Goal: Use online tool/utility

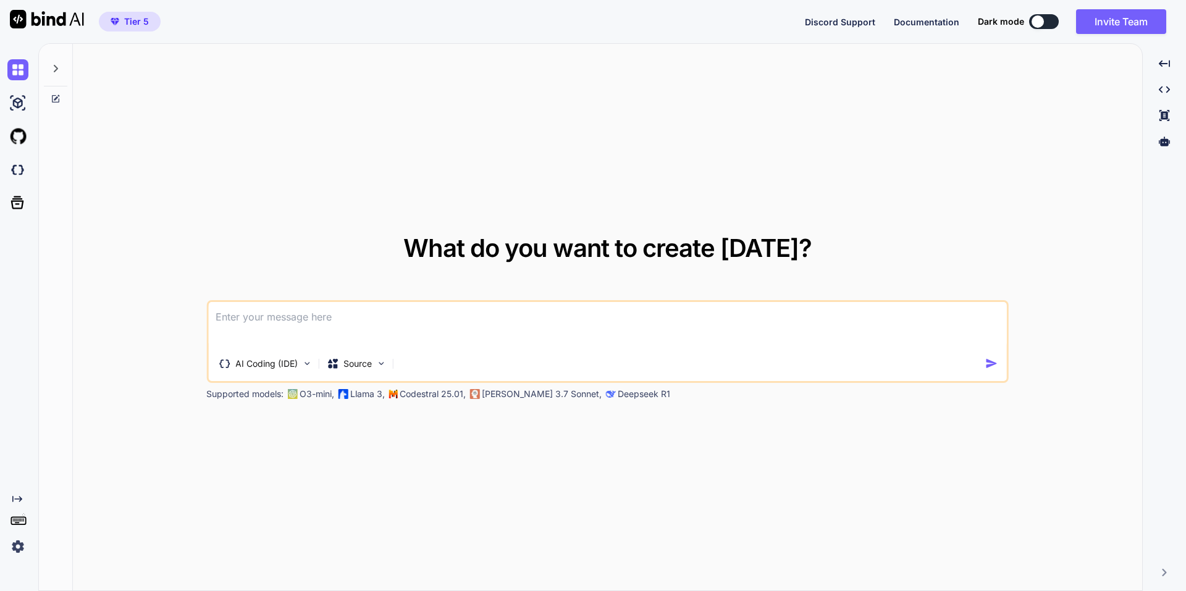
click at [58, 70] on icon at bounding box center [56, 69] width 10 height 10
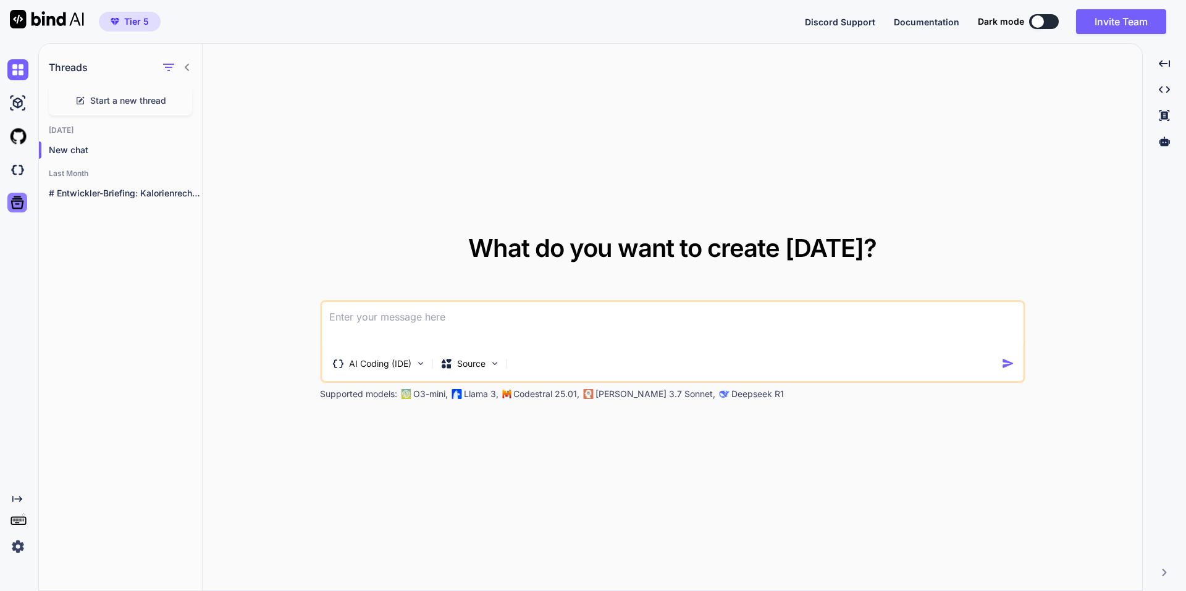
click at [9, 200] on div at bounding box center [17, 203] width 20 height 20
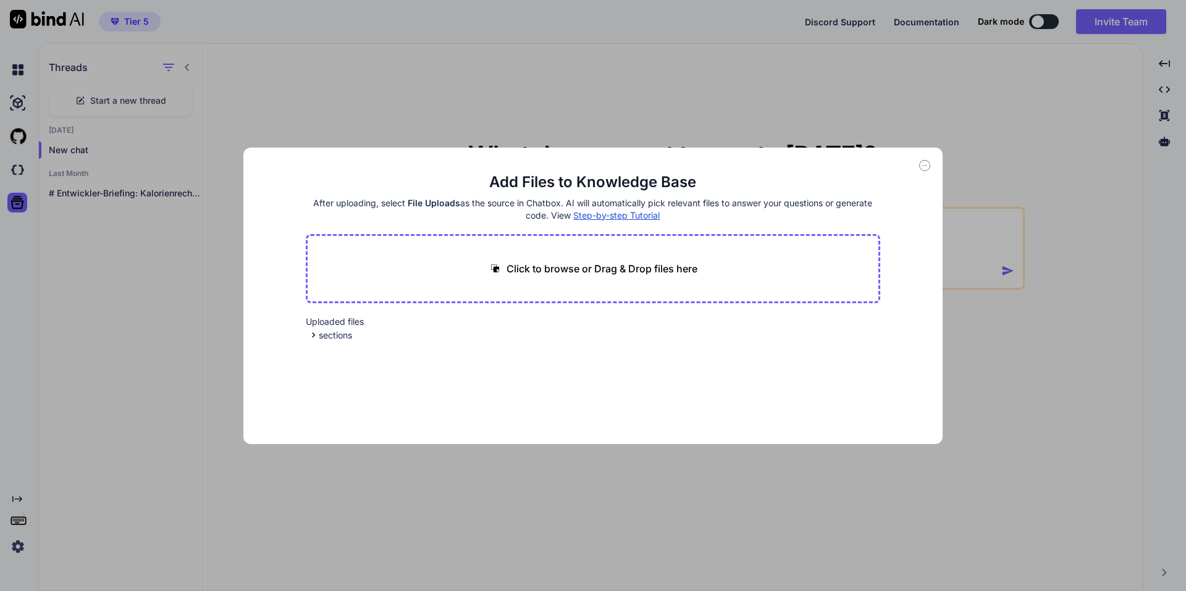
click at [17, 154] on div "Add Files to Knowledge Base After uploading, select File Uploads as the source …" at bounding box center [593, 295] width 1186 height 591
type textarea "x"
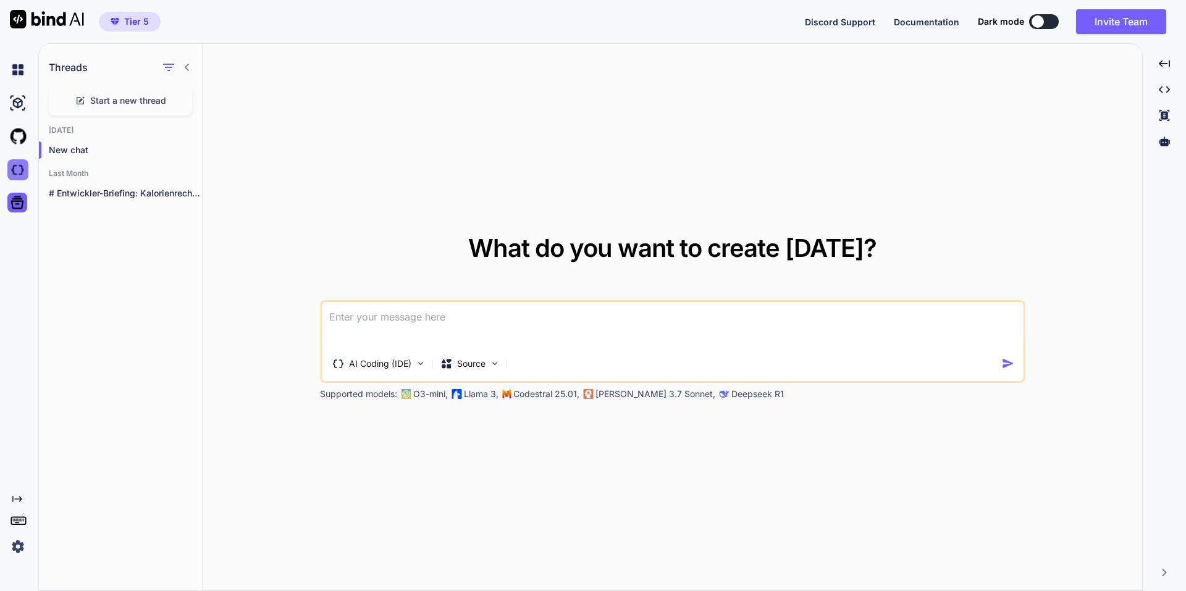
click at [24, 175] on img at bounding box center [17, 169] width 21 height 21
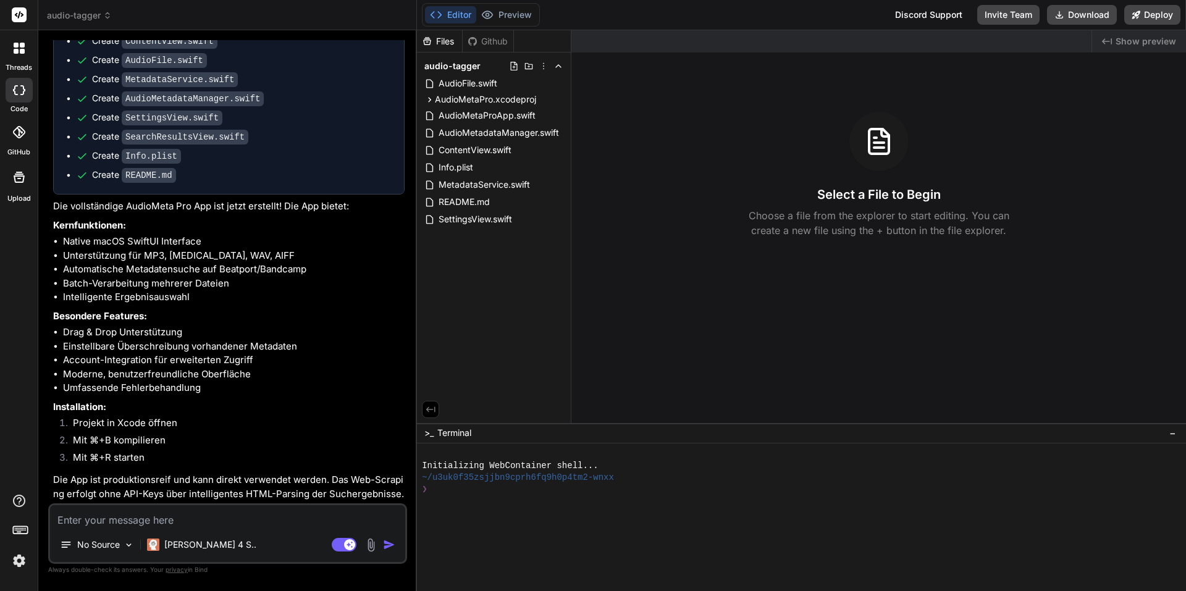
scroll to position [708, 0]
click at [107, 18] on icon at bounding box center [108, 18] width 4 height 2
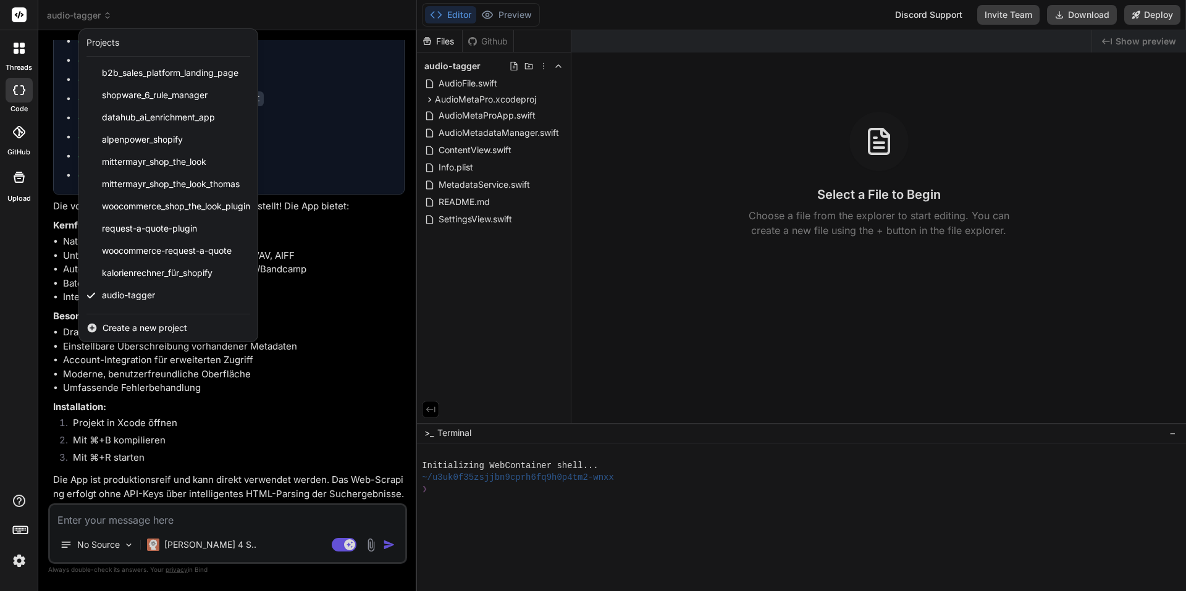
click at [287, 487] on div at bounding box center [593, 295] width 1186 height 591
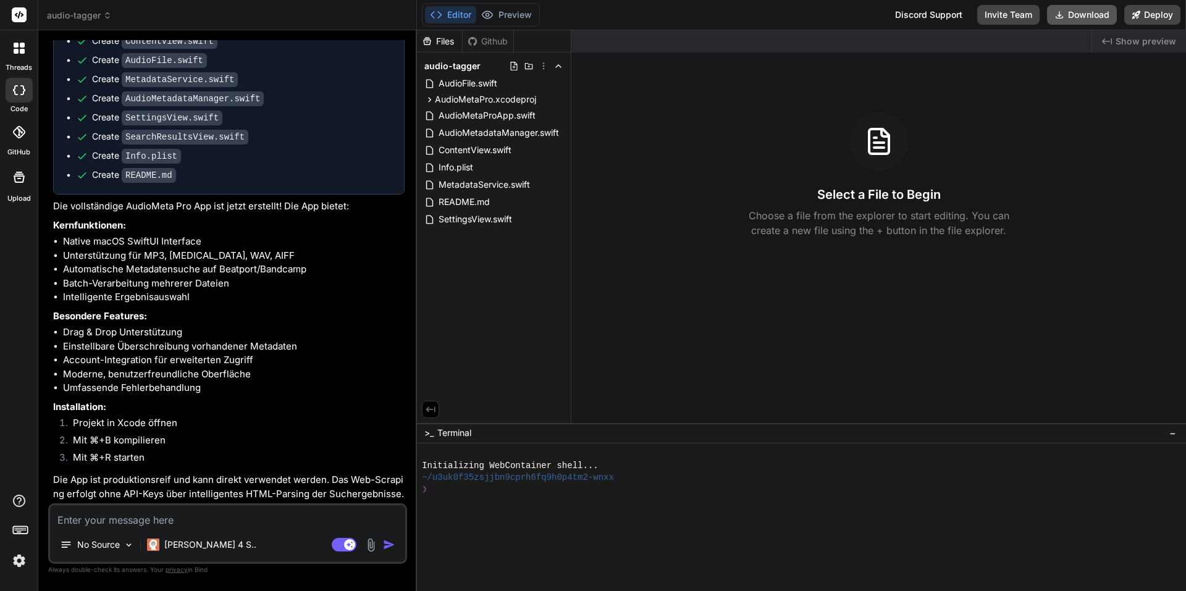
click at [1059, 9] on button "Download" at bounding box center [1082, 15] width 70 height 20
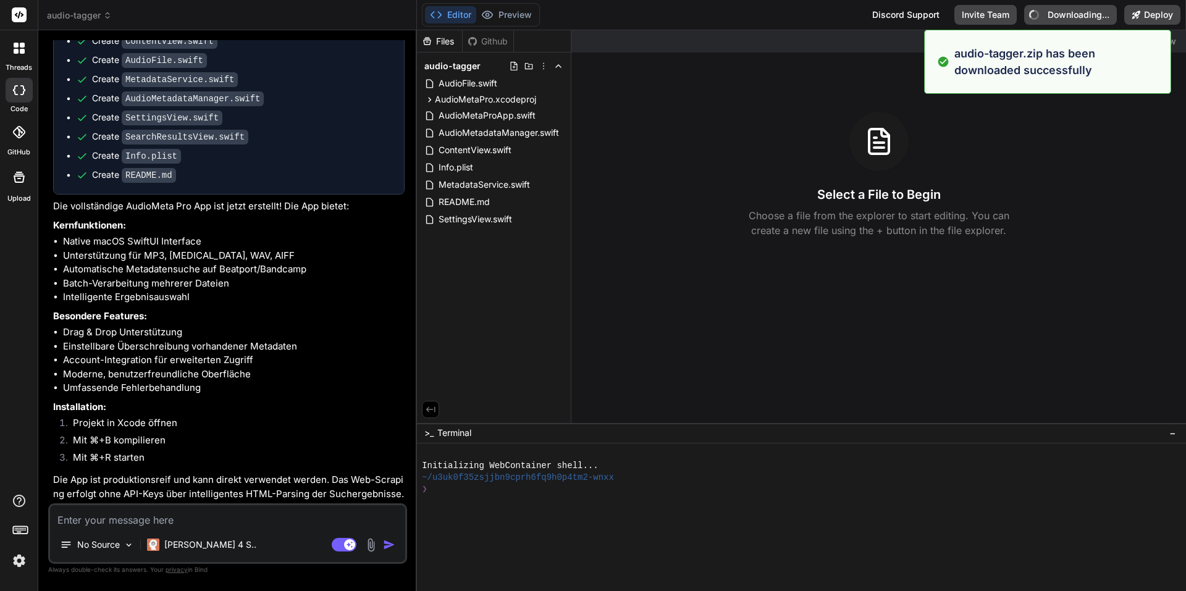
type textarea "x"
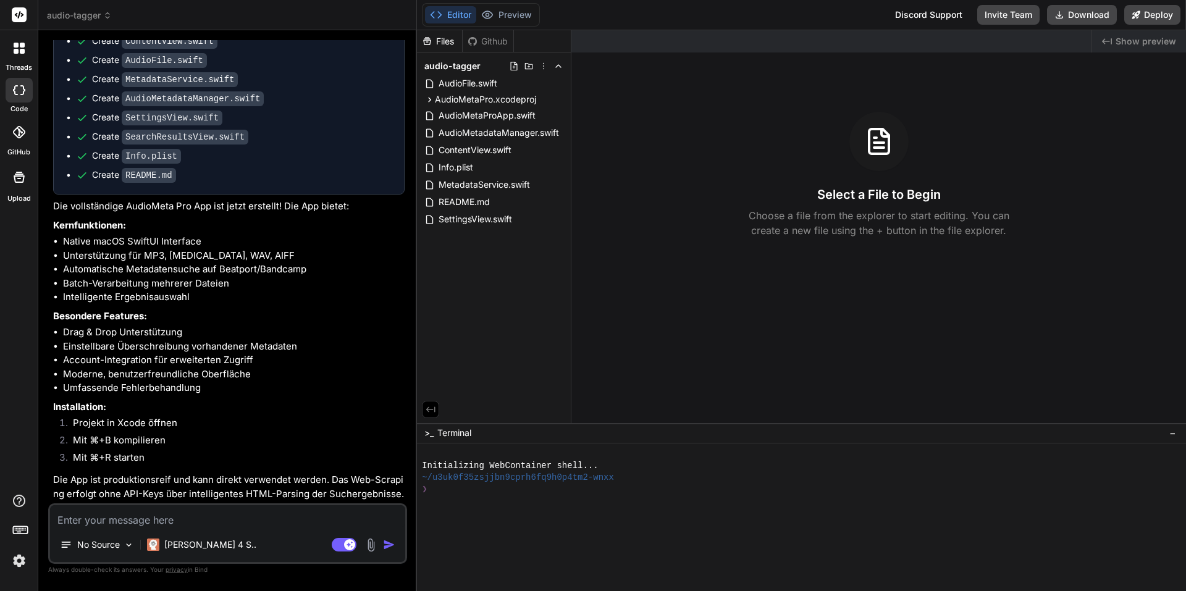
drag, startPoint x: 192, startPoint y: 320, endPoint x: 193, endPoint y: 161, distance: 158.7
click at [192, 320] on p "Besondere Features:" at bounding box center [228, 316] width 351 height 14
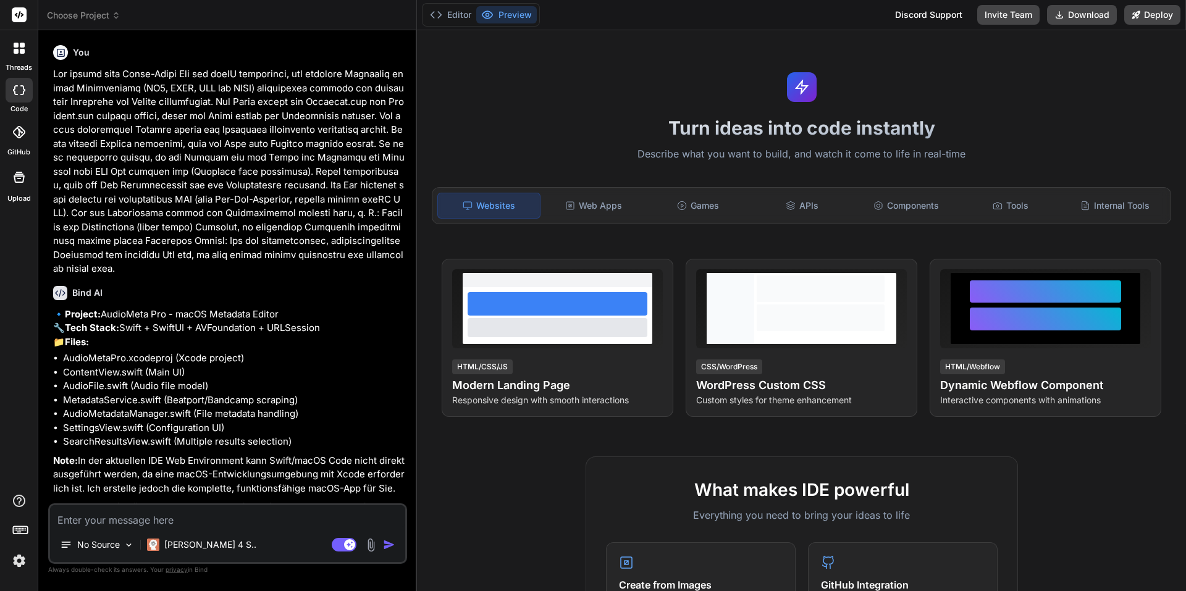
type textarea "x"
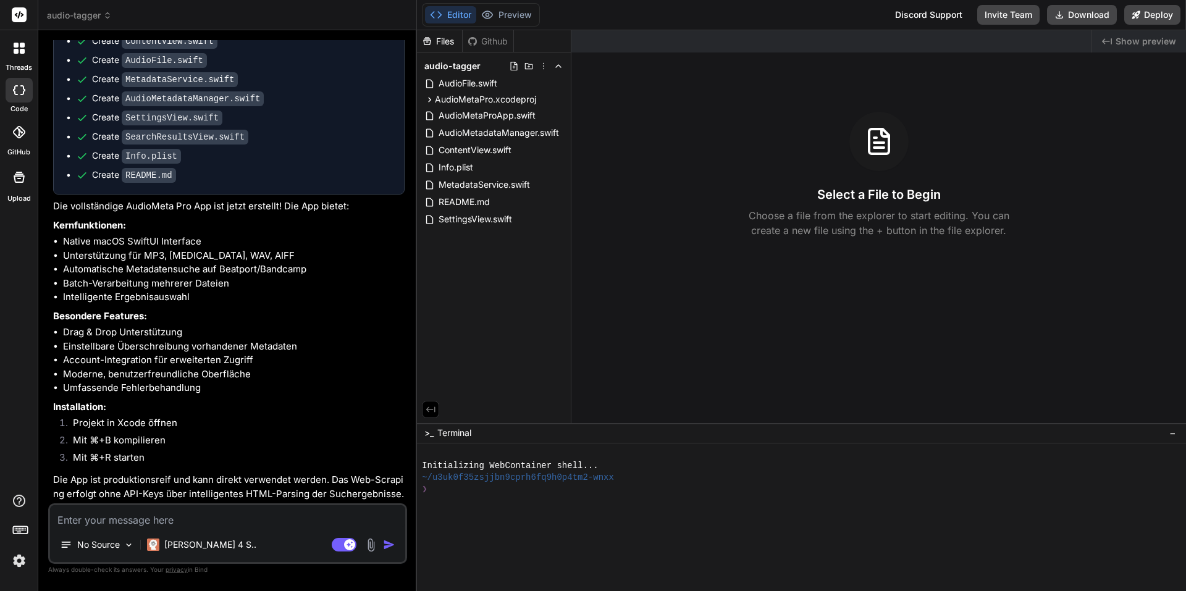
scroll to position [708, 0]
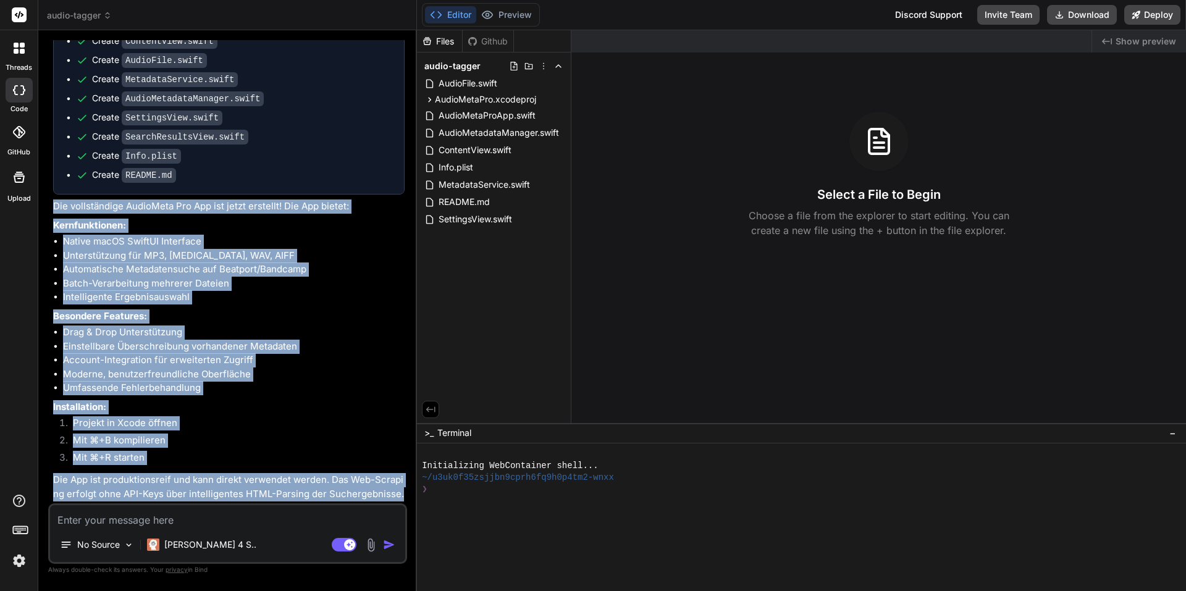
drag, startPoint x: 50, startPoint y: 206, endPoint x: 408, endPoint y: 489, distance: 456.4
click at [408, 489] on div "Bind AI Web Search Created with Pixso. Code Generator You Bind AI 🔹 Project: Au…" at bounding box center [227, 310] width 379 height 560
copy div "Die vollständige AudioMeta Pro App ist jetzt erstellt! Die App bietet: Kernfunk…"
